Goal: Complete application form: Complete application form

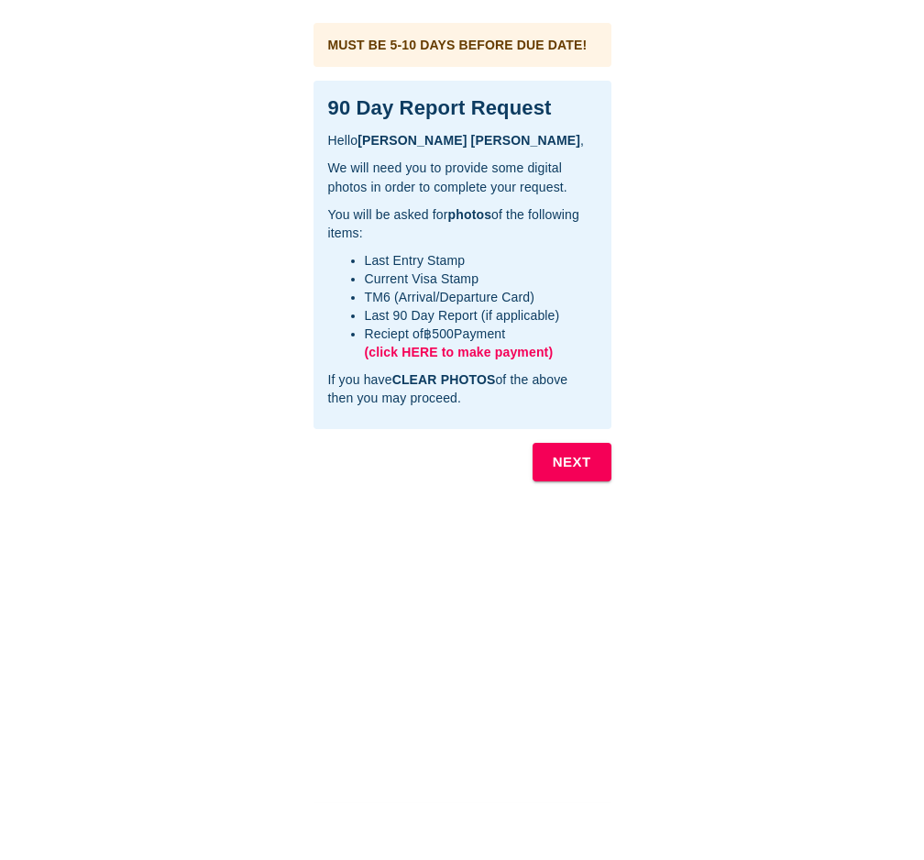
click at [451, 350] on span "(click HERE to make payment)" at bounding box center [459, 352] width 189 height 15
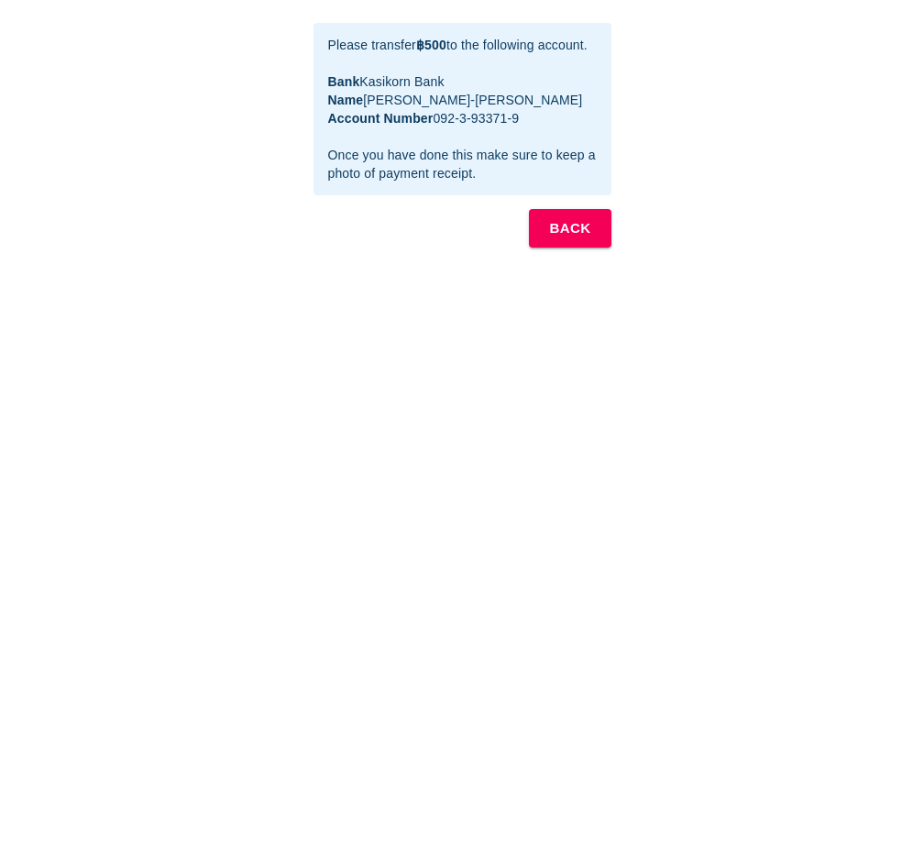
click at [584, 240] on b "BACK" at bounding box center [569, 228] width 41 height 24
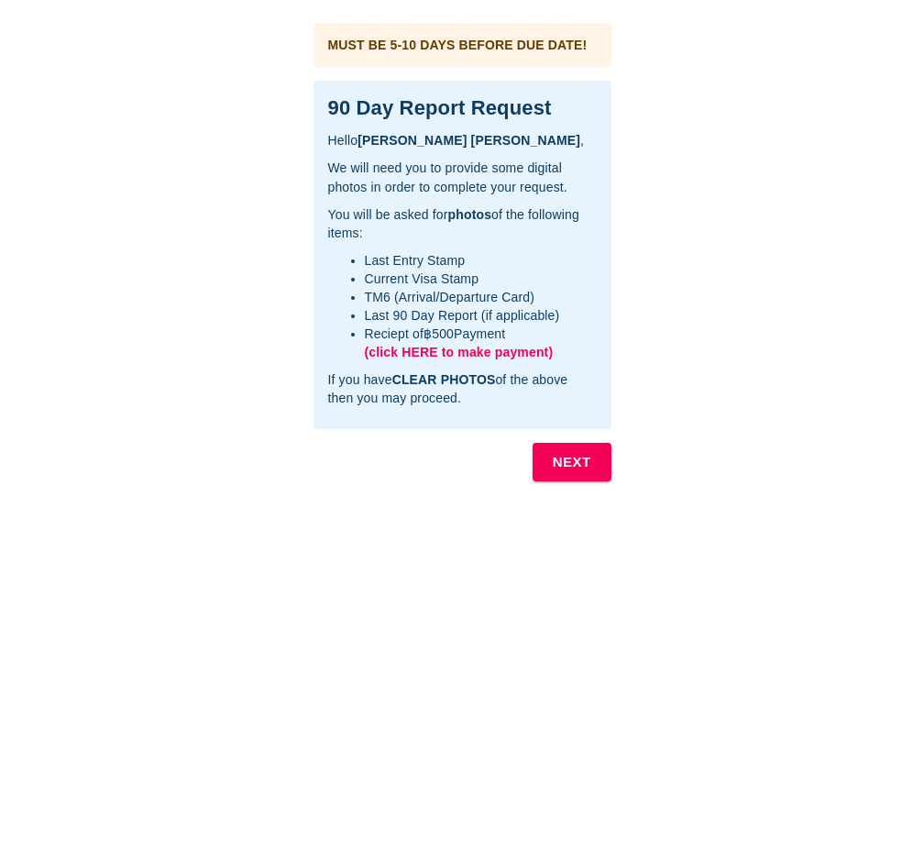
click at [556, 465] on b "NEXT" at bounding box center [572, 462] width 38 height 24
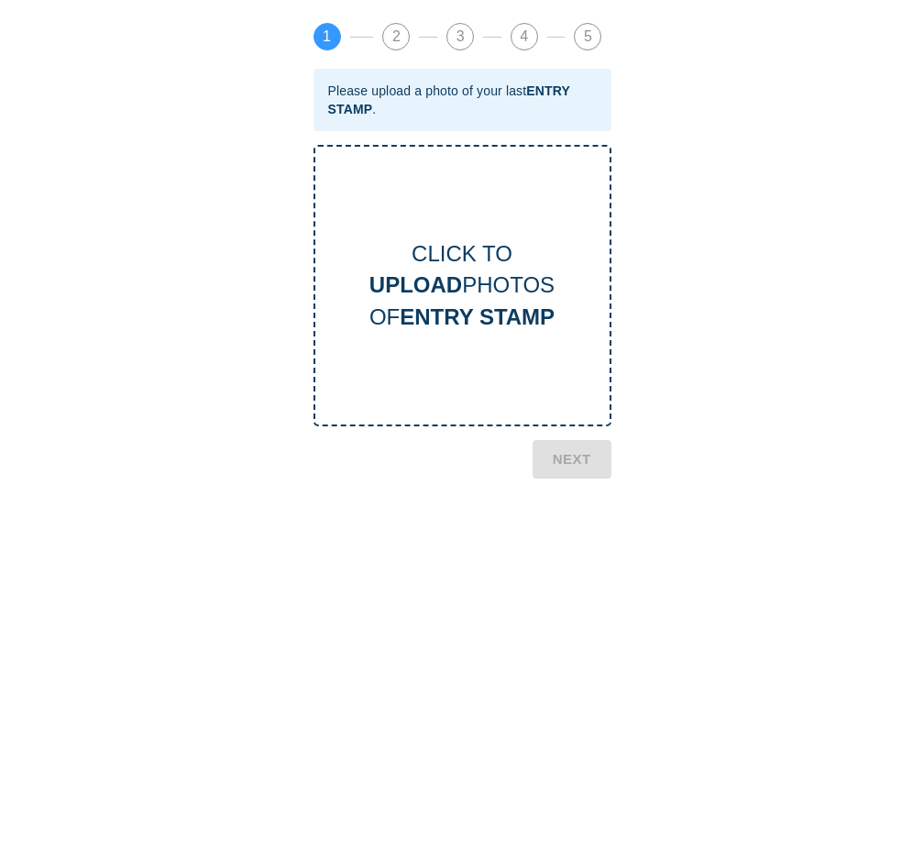
click at [451, 335] on div "CLICK TO UPLOAD PHOTOS OF ENTRY STAMP" at bounding box center [462, 285] width 298 height 281
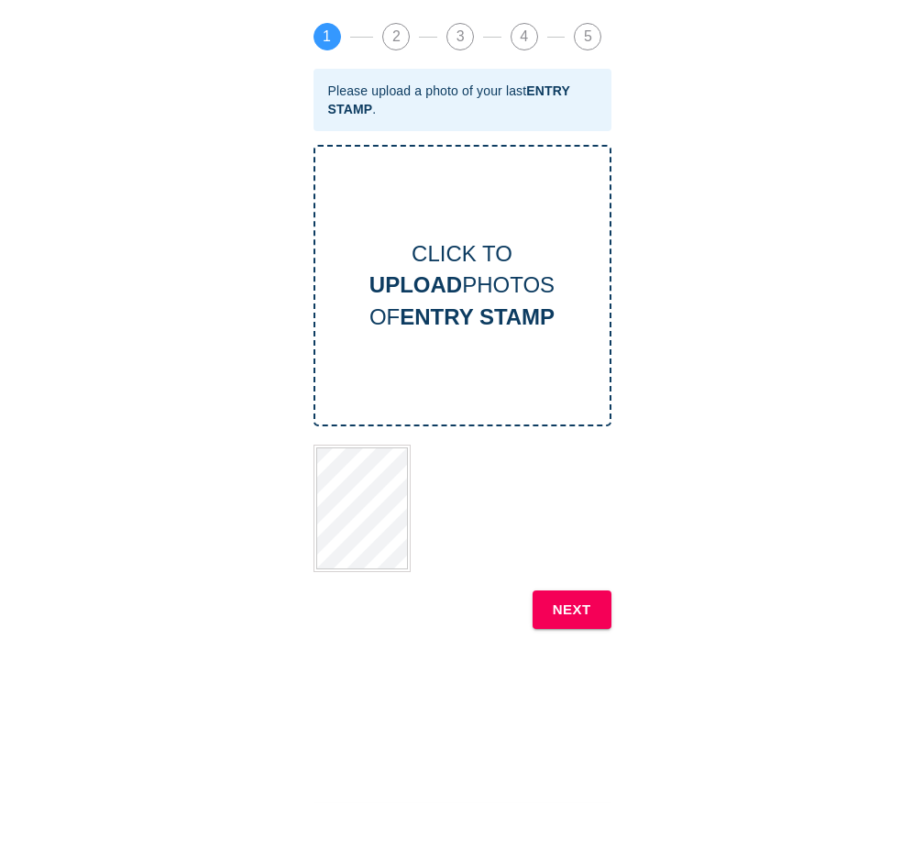
click at [568, 615] on b "NEXT" at bounding box center [572, 610] width 38 height 24
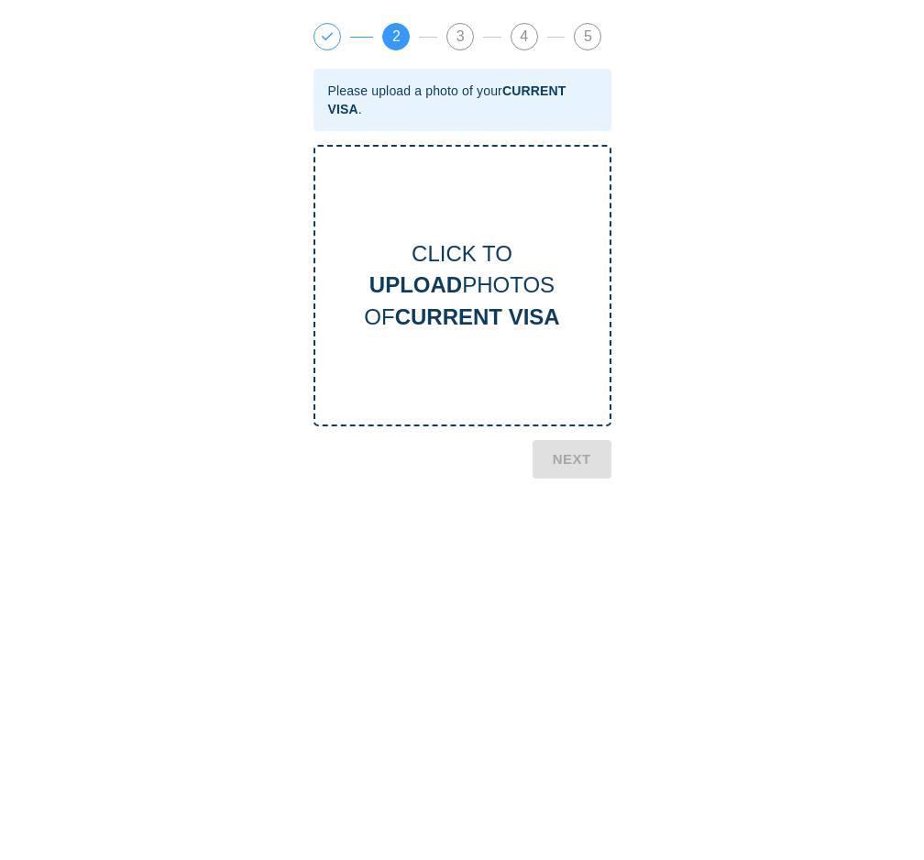
click at [369, 297] on div "CLICK TO UPLOAD PHOTOS OF CURRENT VISA" at bounding box center [462, 285] width 294 height 94
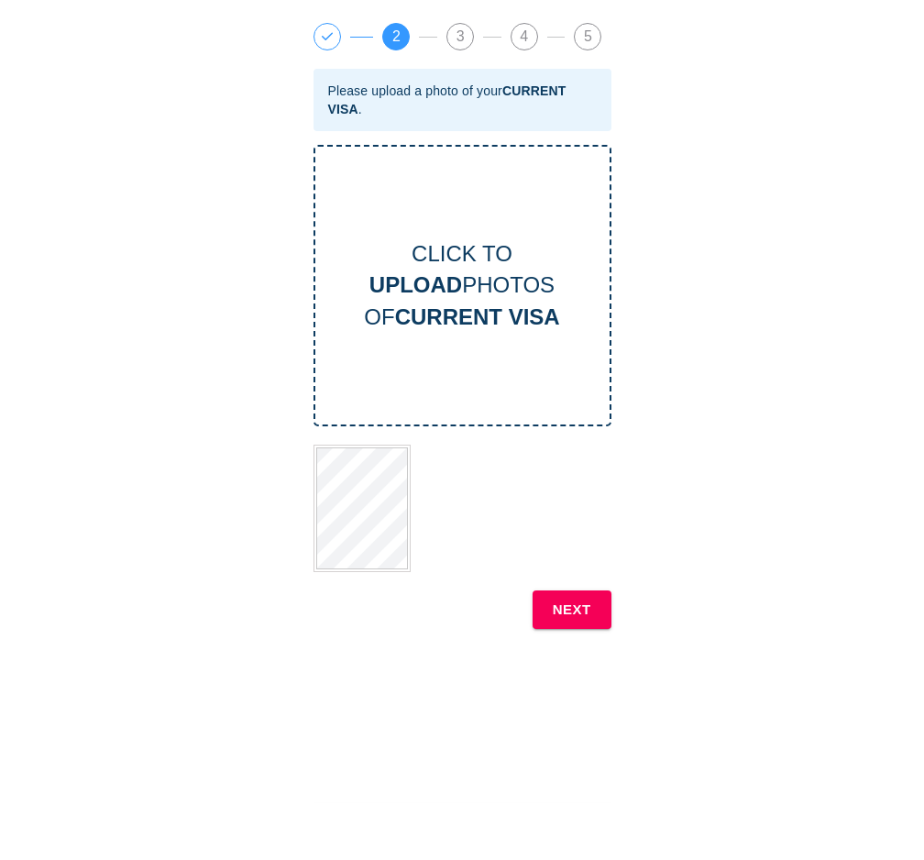
click at [576, 616] on b "NEXT" at bounding box center [572, 610] width 38 height 24
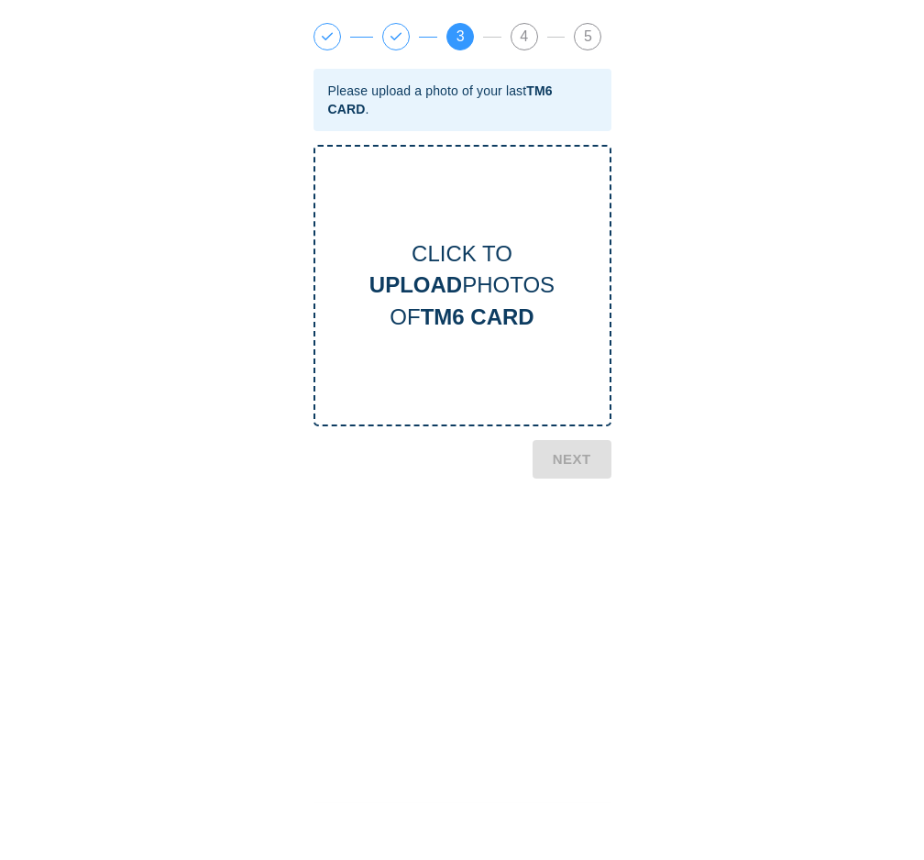
click at [467, 300] on div "CLICK TO UPLOAD PHOTOS OF TM6 CARD" at bounding box center [462, 285] width 294 height 94
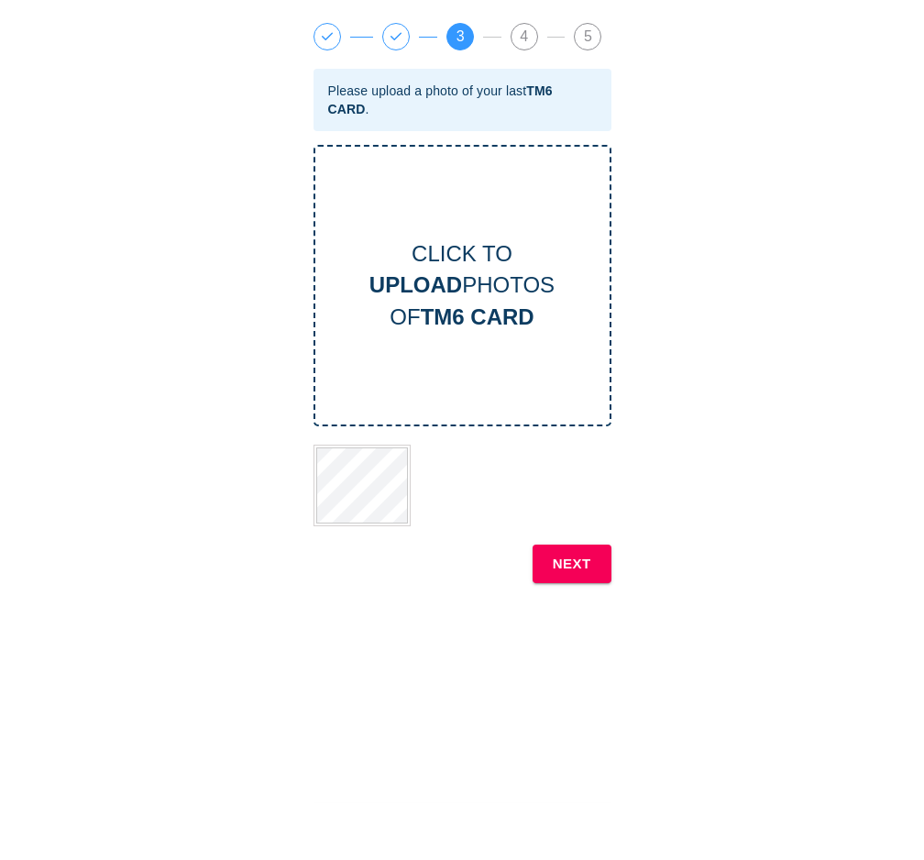
click at [596, 571] on button "NEXT" at bounding box center [572, 563] width 79 height 38
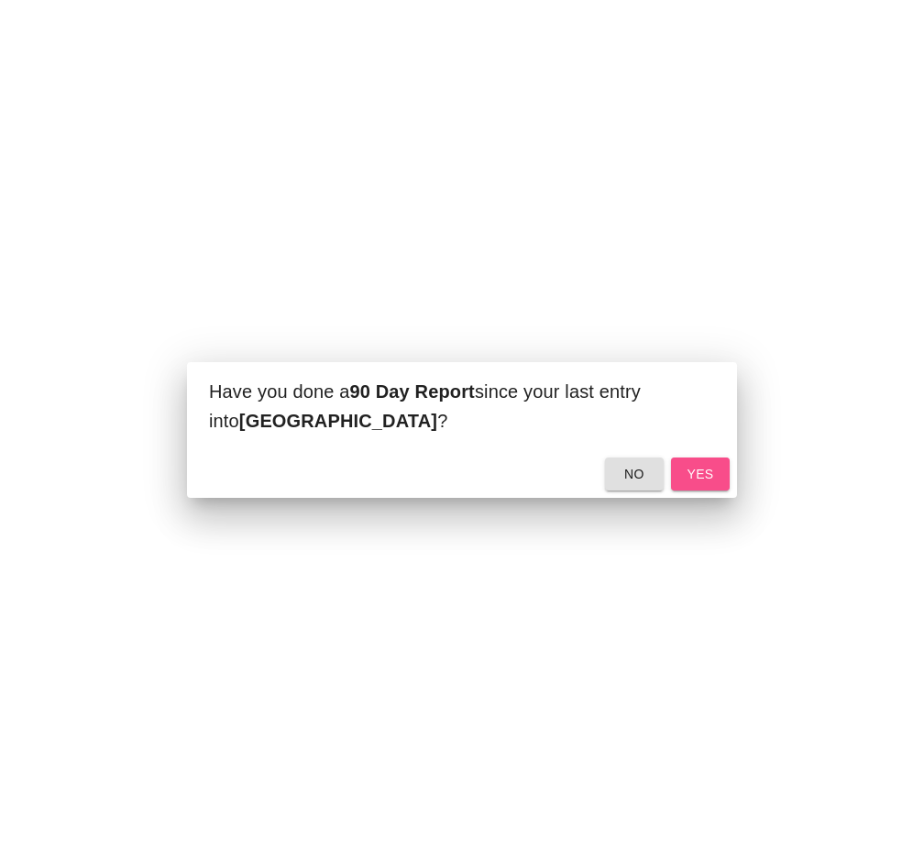
click at [692, 476] on span "yes" at bounding box center [700, 474] width 29 height 23
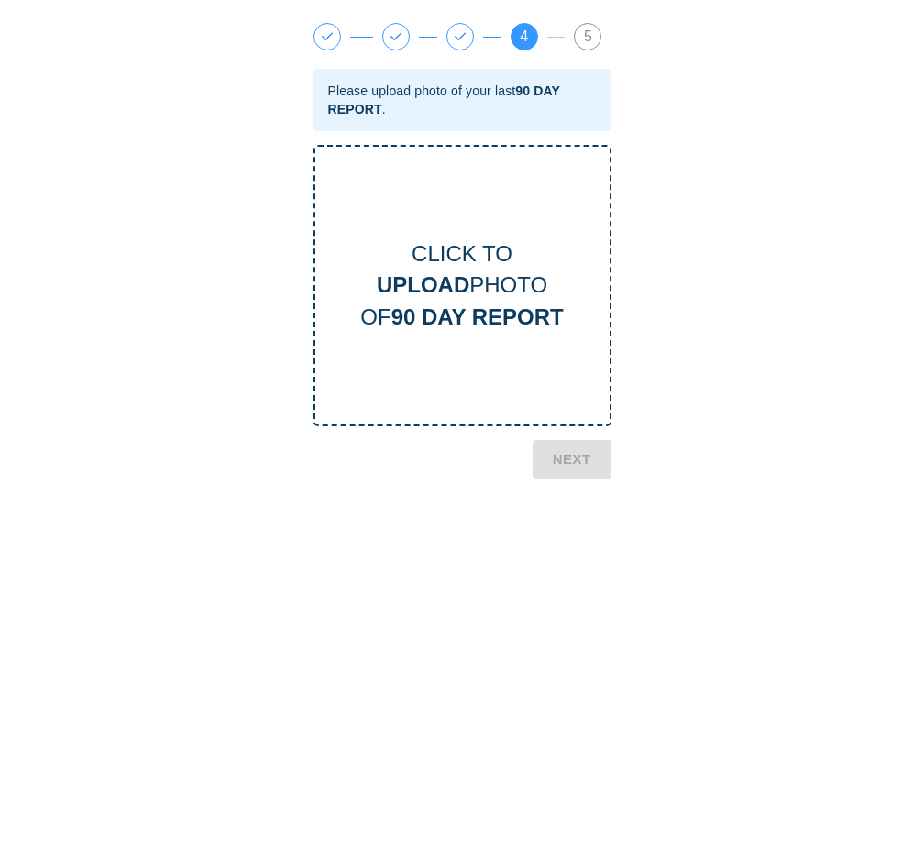
click at [473, 290] on div "CLICK TO UPLOAD PHOTO OF 90 DAY REPORT" at bounding box center [462, 285] width 294 height 94
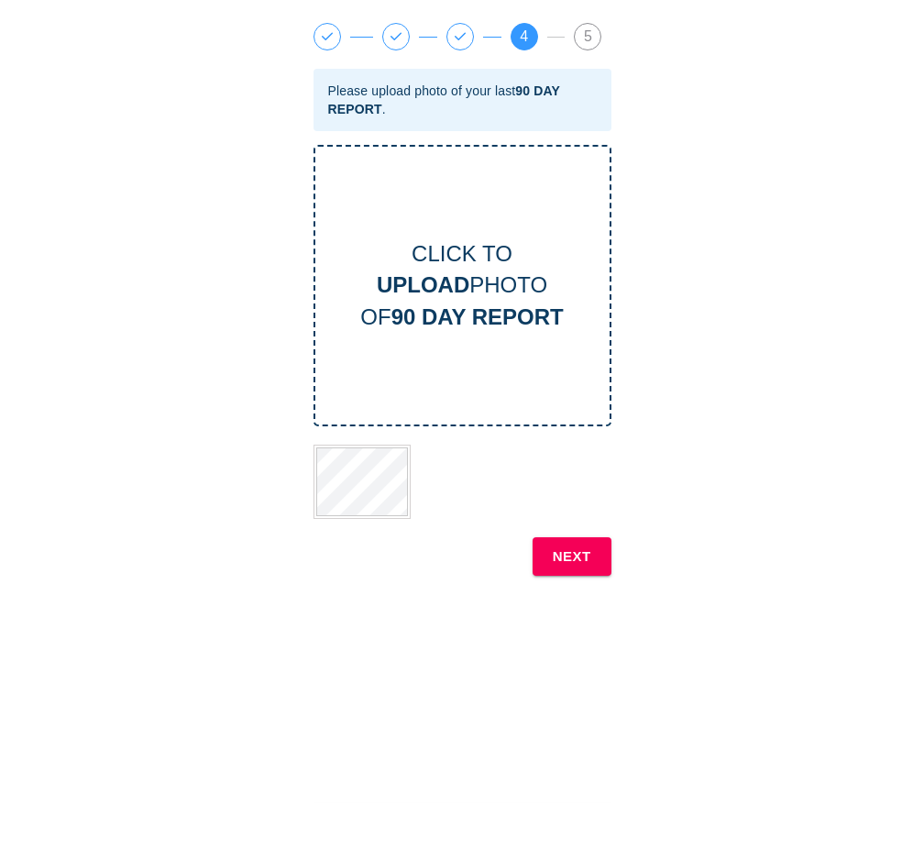
click at [568, 553] on b "NEXT" at bounding box center [572, 556] width 38 height 24
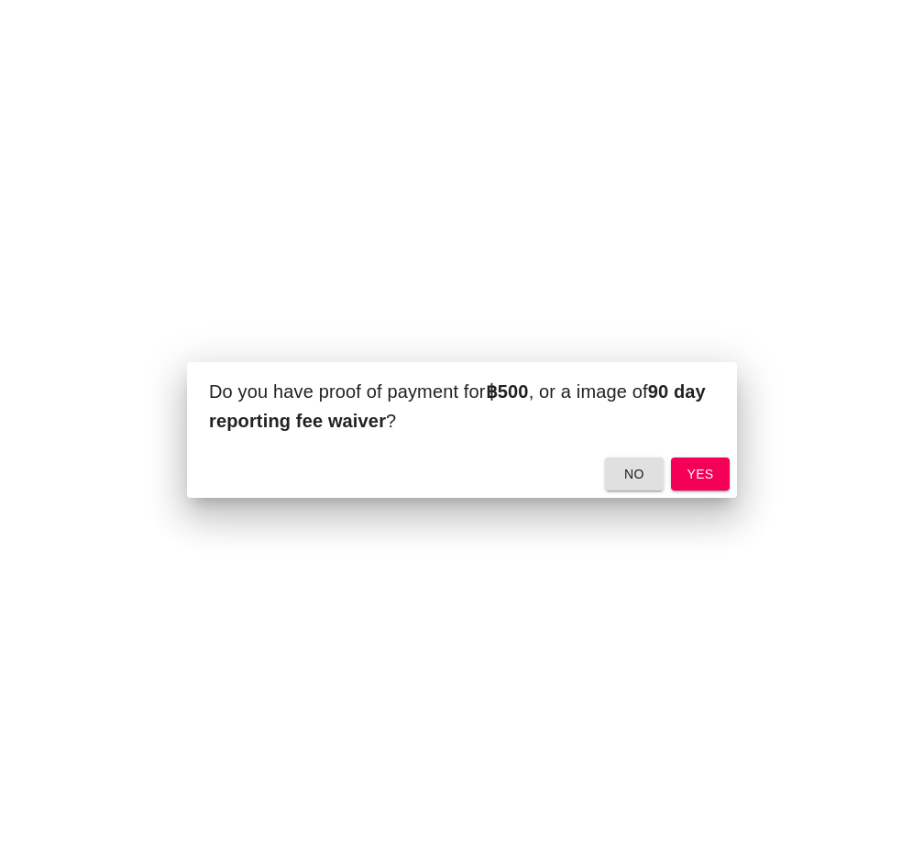
click at [691, 472] on span "yes" at bounding box center [700, 474] width 29 height 23
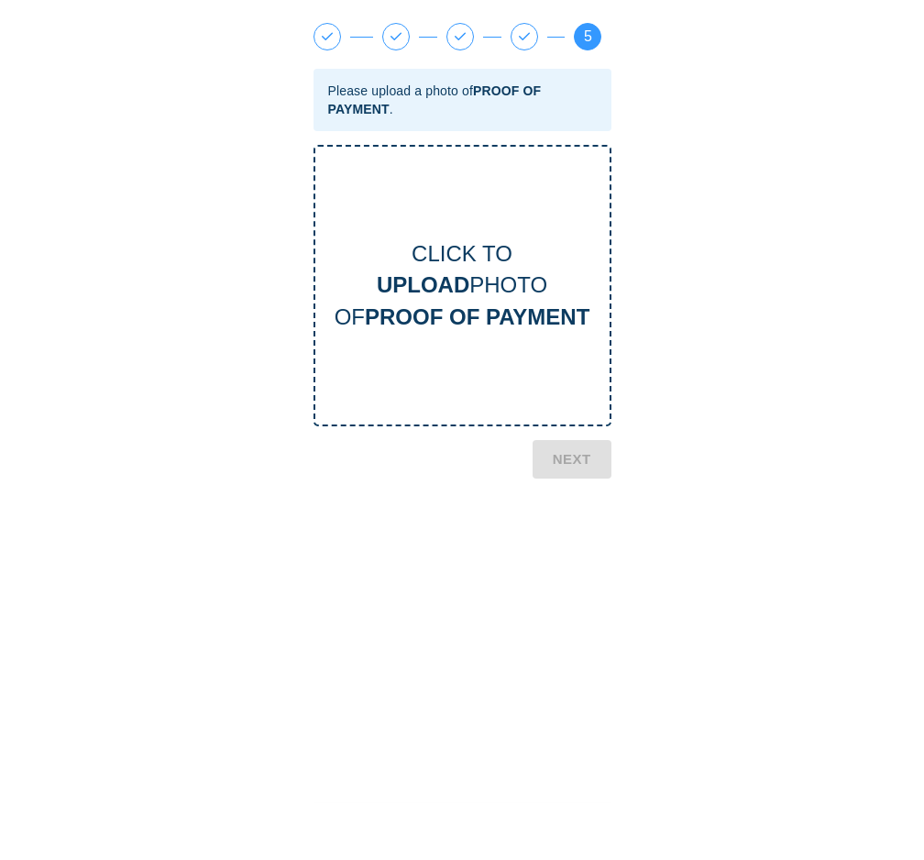
click at [500, 298] on div "CLICK TO UPLOAD PHOTO OF PROOF OF PAYMENT" at bounding box center [462, 285] width 294 height 94
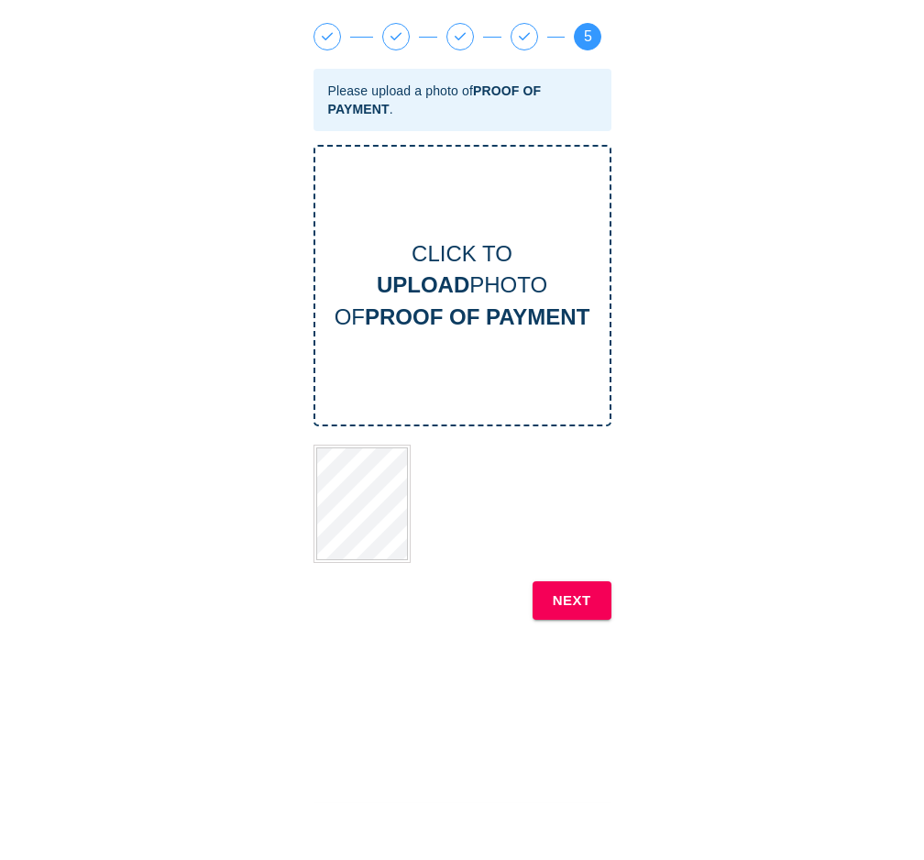
click at [587, 604] on b "NEXT" at bounding box center [572, 600] width 38 height 24
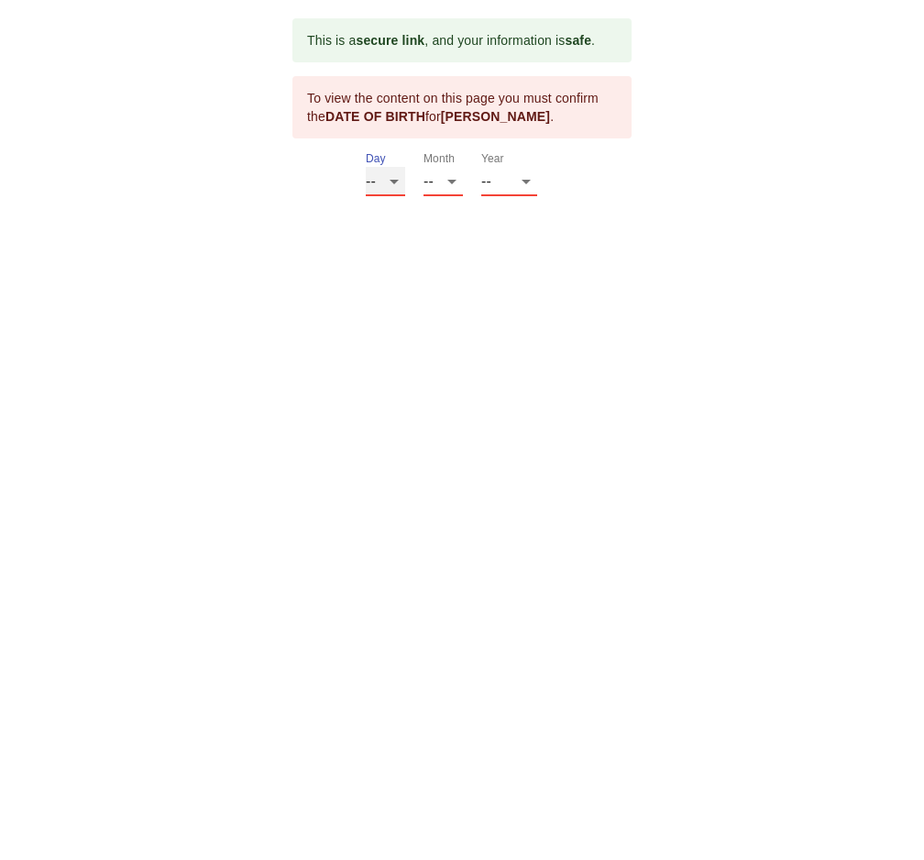
click at [393, 180] on select "-- 01 02 03 04 05 06 07 08 09 10 11 12 13 14 15 16 17 18 19 20 21 22 23 24 25 2…" at bounding box center [385, 181] width 39 height 29
select select "14"
click at [366, 167] on select "-- 01 02 03 04 05 06 07 08 09 10 11 12 13 14 15 16 17 18 19 20 21 22 23 24 25 2…" at bounding box center [385, 181] width 39 height 29
click at [438, 186] on select "-- 01 02 03 04 05 06 07 08 09 10 11 12" at bounding box center [442, 181] width 39 height 29
select select "11"
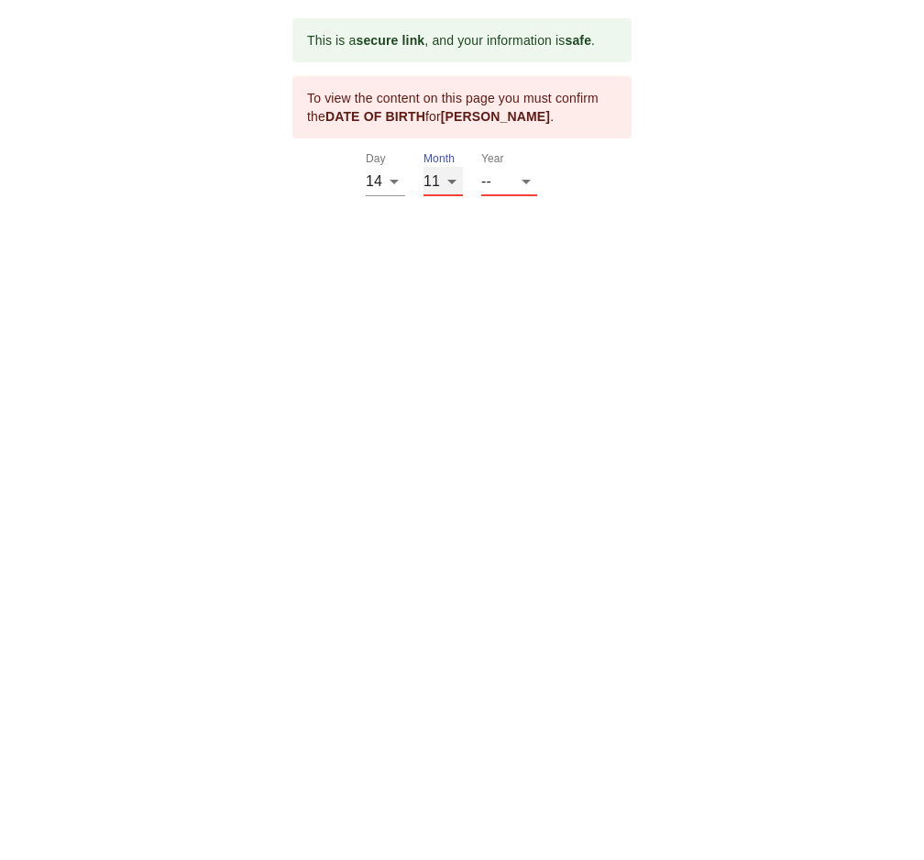
click at [423, 167] on select "-- 01 02 03 04 05 06 07 08 09 10 11 12" at bounding box center [442, 181] width 39 height 29
click at [498, 180] on select "-- 2025 2024 2023 2022 2021 2020 2019 2018 2017 2016 2015 2014 2013 2012 2011 2…" at bounding box center [509, 181] width 56 height 29
click at [511, 173] on select "-- 2025 2024 2023 2022 2021 2020 2019 2018 2017 2016 2015 2014 2013 2012 2011 2…" at bounding box center [509, 181] width 56 height 29
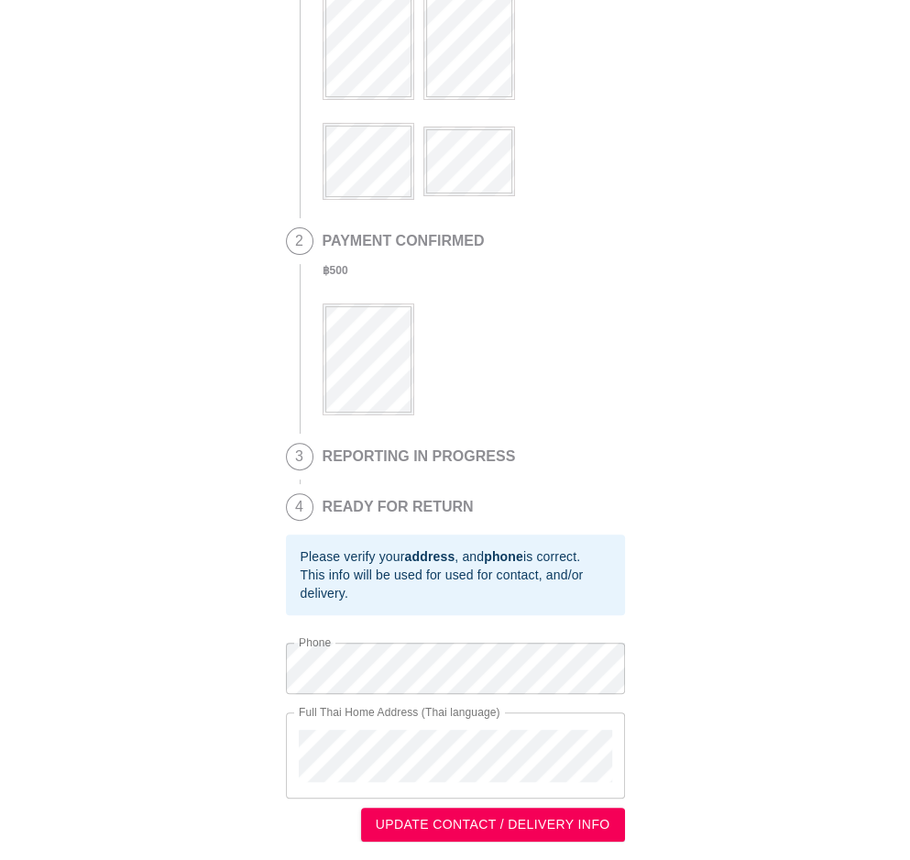
scroll to position [151, 0]
